Goal: Information Seeking & Learning: Learn about a topic

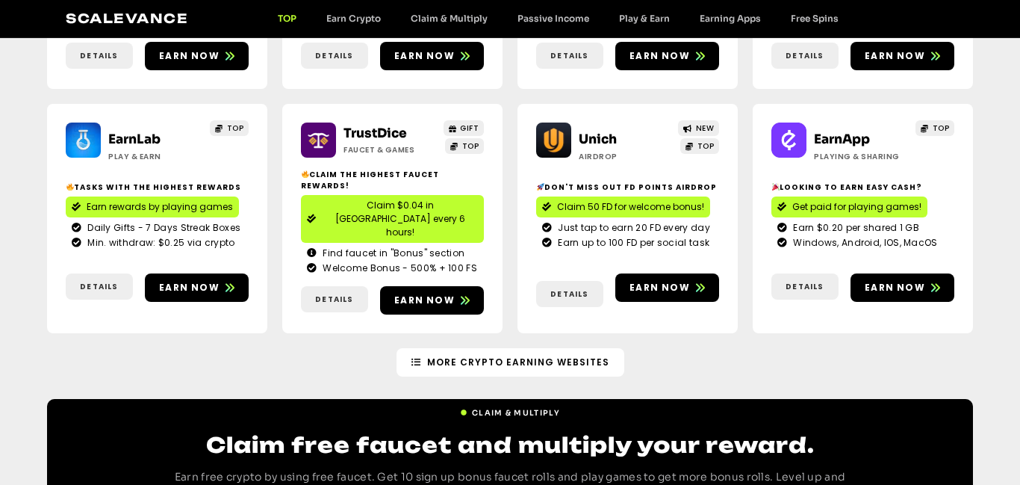
scroll to position [359, 0]
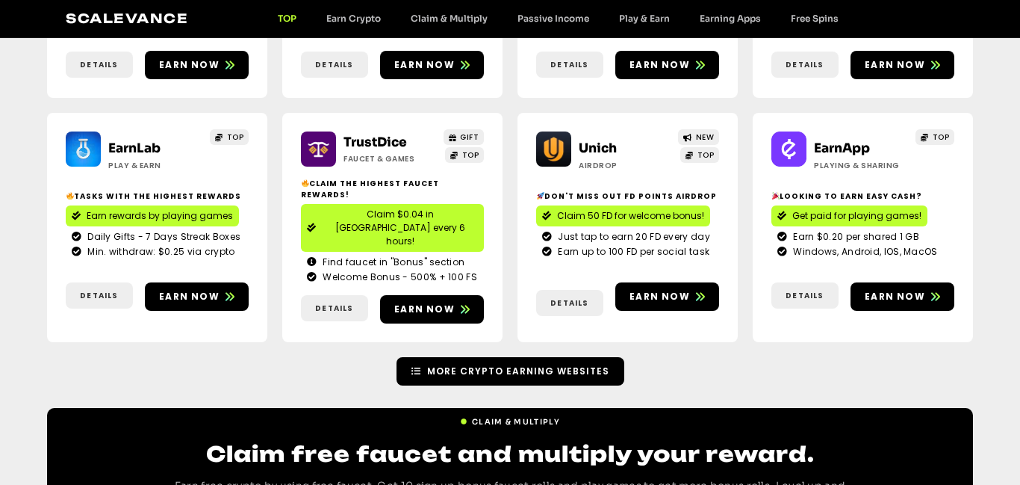
click at [545, 365] on span "More Crypto Earning Websites" at bounding box center [518, 371] width 182 height 13
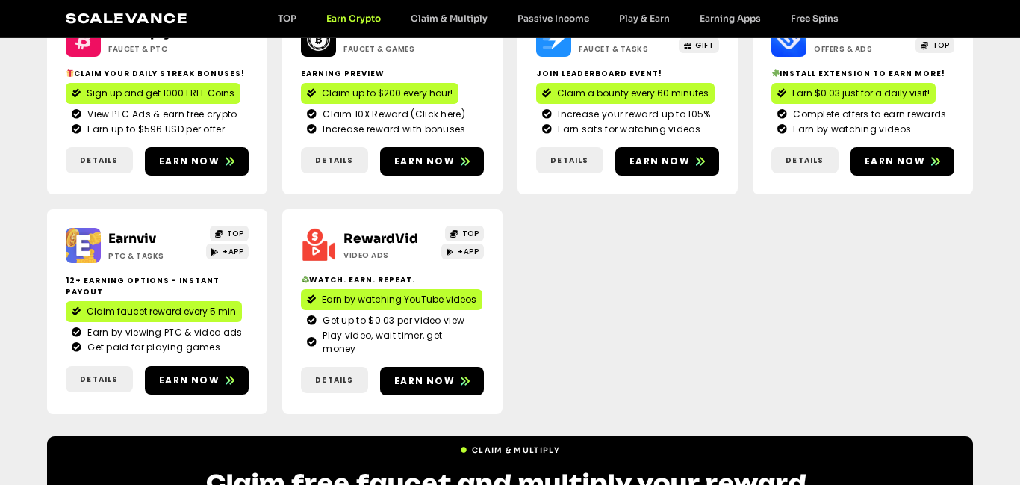
scroll to position [483, 0]
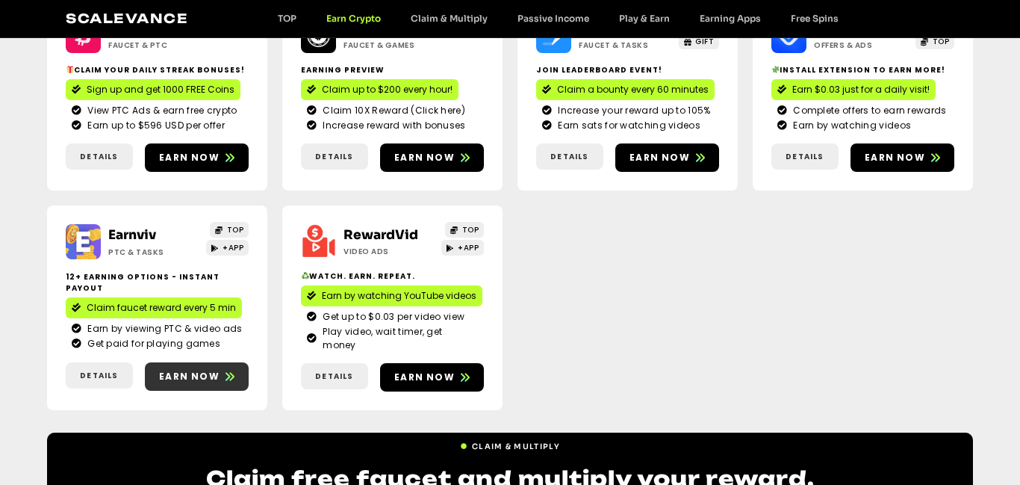
click at [180, 370] on span "Earn now" at bounding box center [189, 376] width 61 height 13
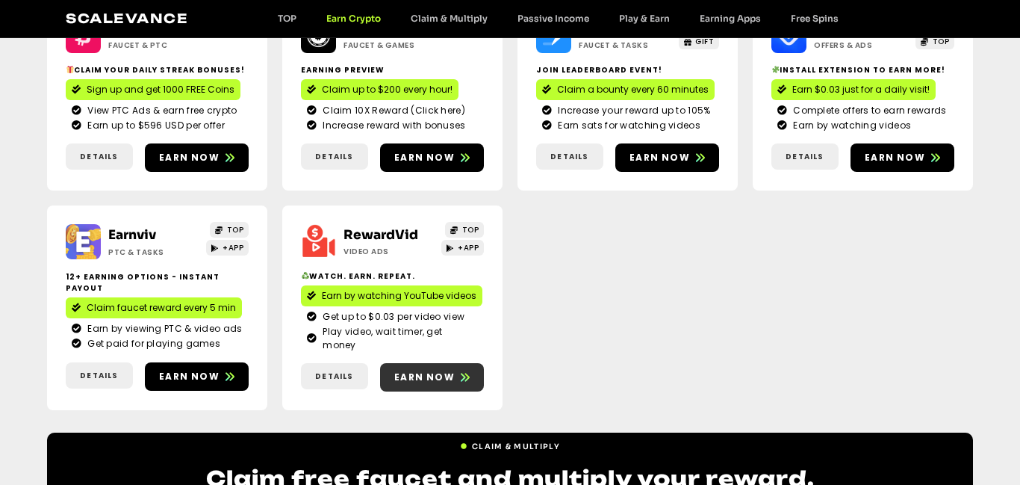
click at [411, 371] on span "Earn now" at bounding box center [424, 377] width 61 height 13
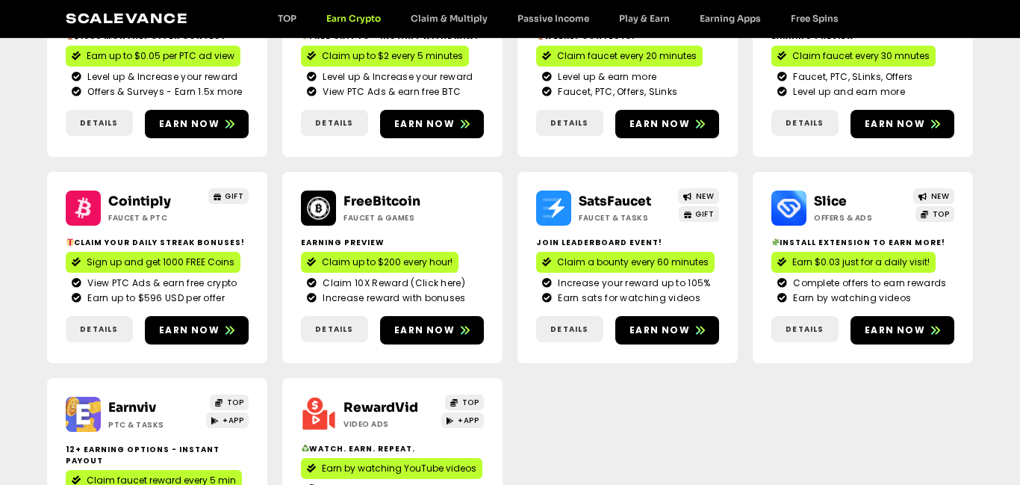
scroll to position [309, 0]
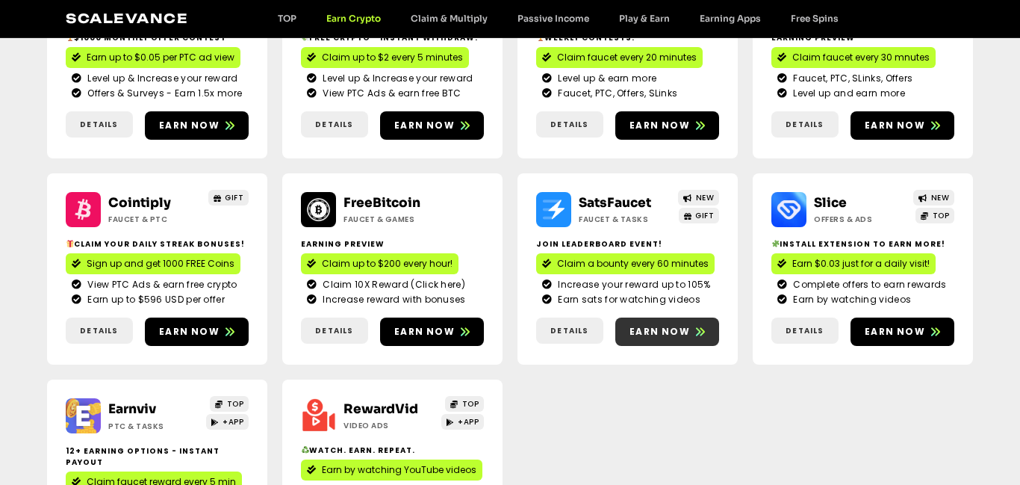
click at [654, 342] on link "Earn now" at bounding box center [668, 331] width 104 height 28
click at [910, 329] on span "Earn now" at bounding box center [895, 331] width 61 height 13
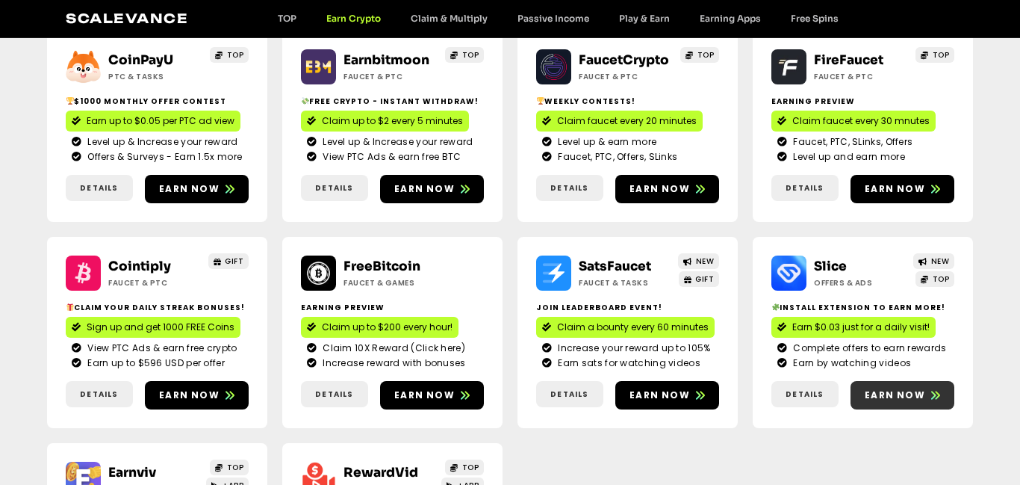
scroll to position [244, 0]
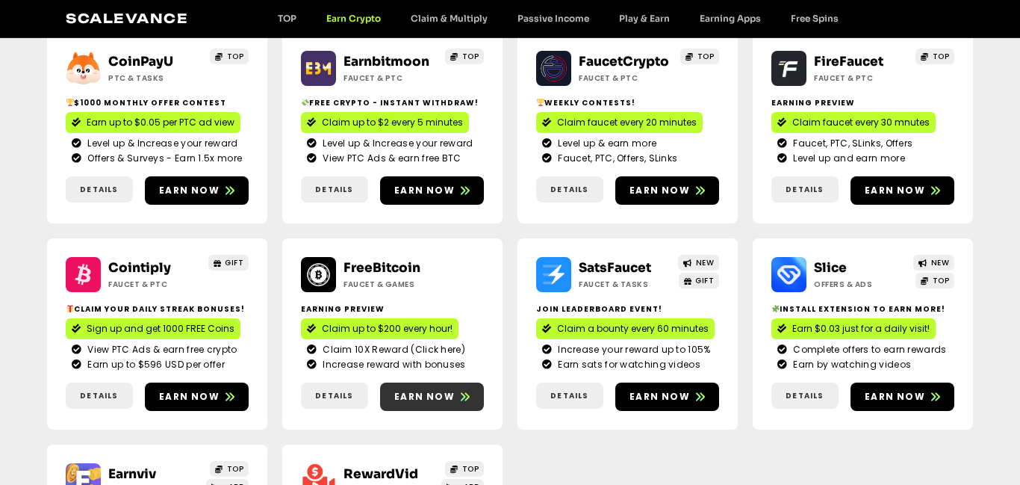
click at [425, 391] on span "Earn now" at bounding box center [424, 396] width 61 height 13
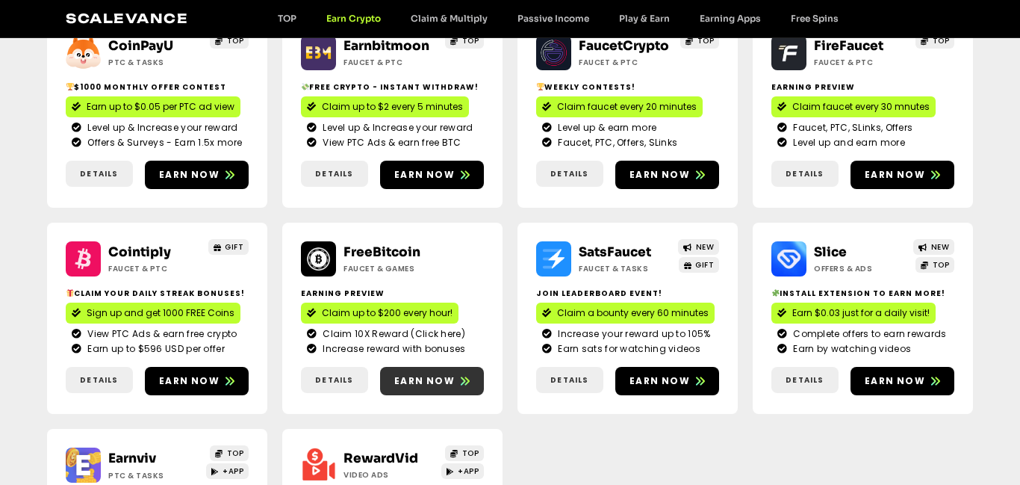
scroll to position [0, 0]
